Goal: Information Seeking & Learning: Learn about a topic

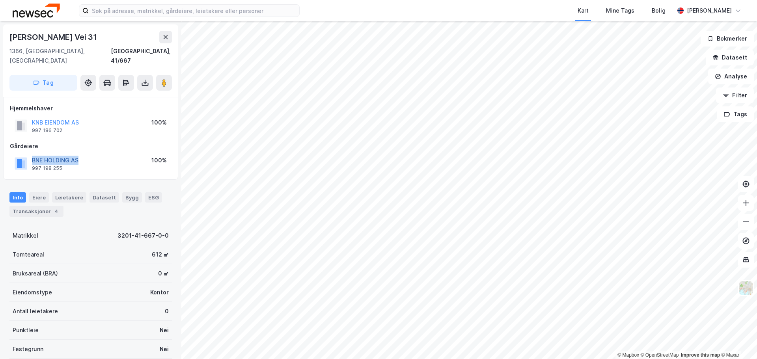
drag, startPoint x: 94, startPoint y: 154, endPoint x: 32, endPoint y: 152, distance: 61.5
click at [32, 154] on div "BNE HOLDING AS 997 198 255 100%" at bounding box center [91, 163] width 162 height 19
click at [119, 203] on div "Info [PERSON_NAME] 6 Datasett 7 Bygg 2 ESG 2 Transaksjoner 3" at bounding box center [90, 204] width 162 height 25
drag, startPoint x: 110, startPoint y: 151, endPoint x: 30, endPoint y: 147, distance: 80.5
click at [30, 154] on div "SMALVOLLVEIEN 65 ANS 974 347 296 100%" at bounding box center [91, 163] width 162 height 19
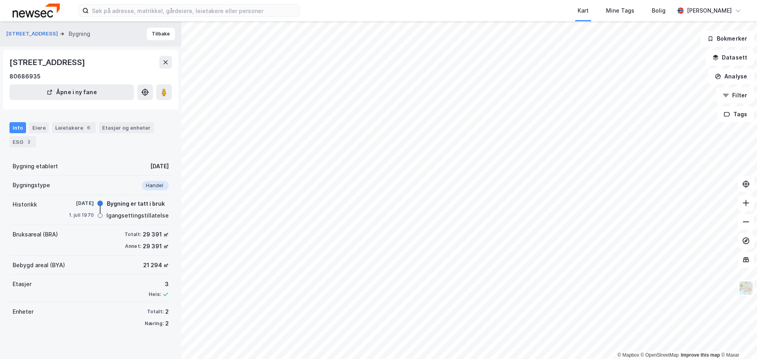
click at [326, 15] on div "Kart Mine Tags [PERSON_NAME]" at bounding box center [378, 10] width 757 height 21
